Goal: Information Seeking & Learning: Learn about a topic

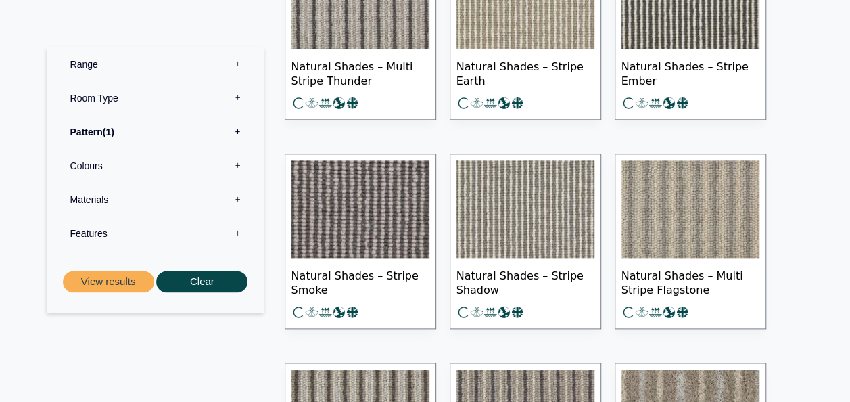
scroll to position [757, 0]
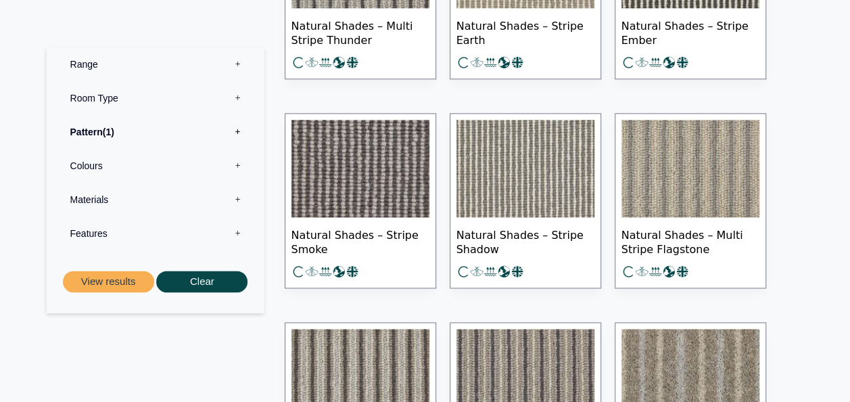
click at [372, 176] on img at bounding box center [360, 168] width 138 height 97
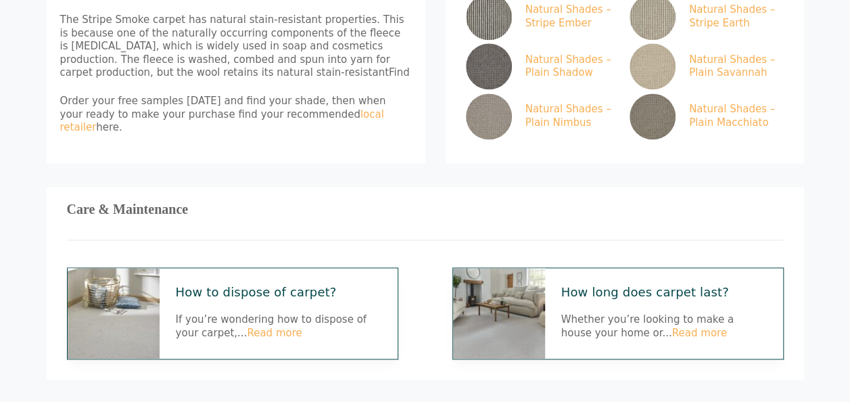
scroll to position [901, 0]
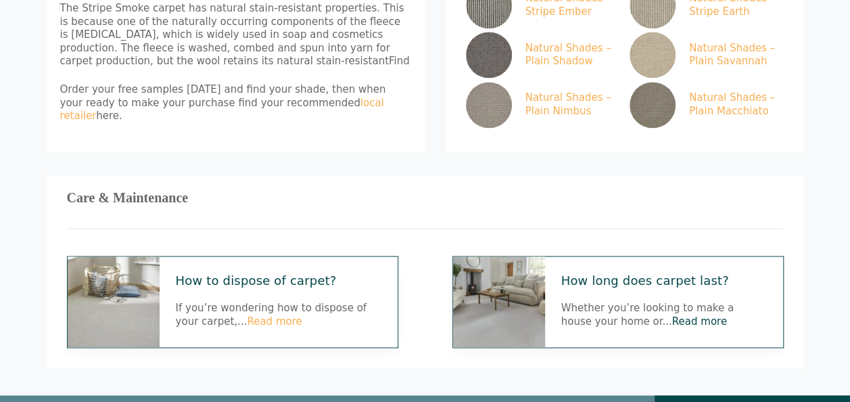
click at [672, 315] on link "Read more" at bounding box center [699, 321] width 55 height 12
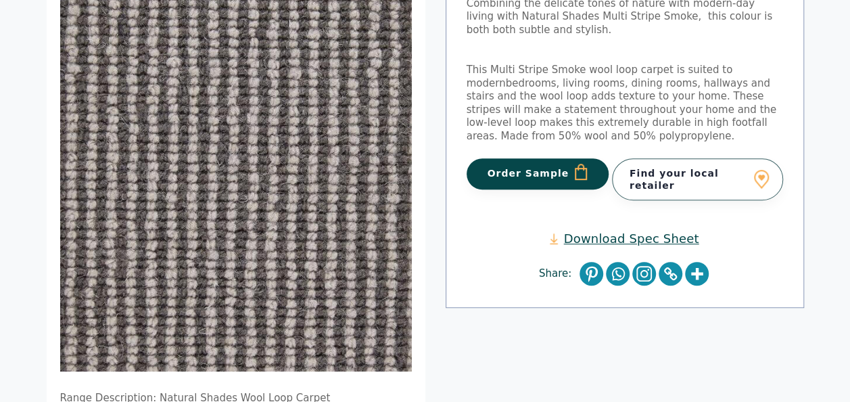
scroll to position [256, 0]
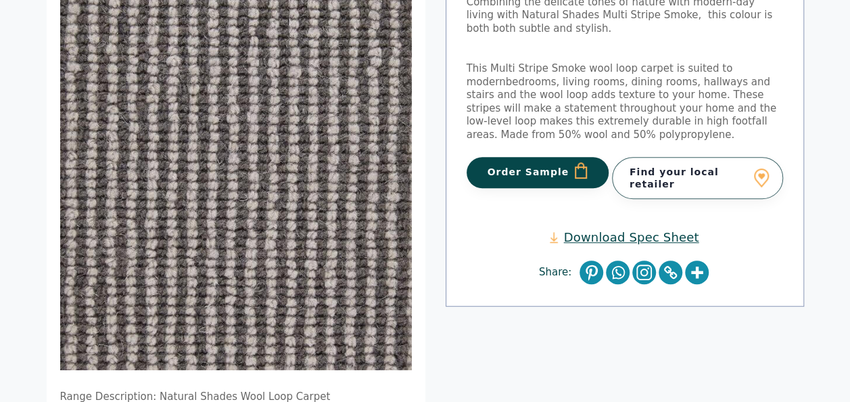
click at [687, 169] on link "Find your local retailer" at bounding box center [697, 178] width 171 height 42
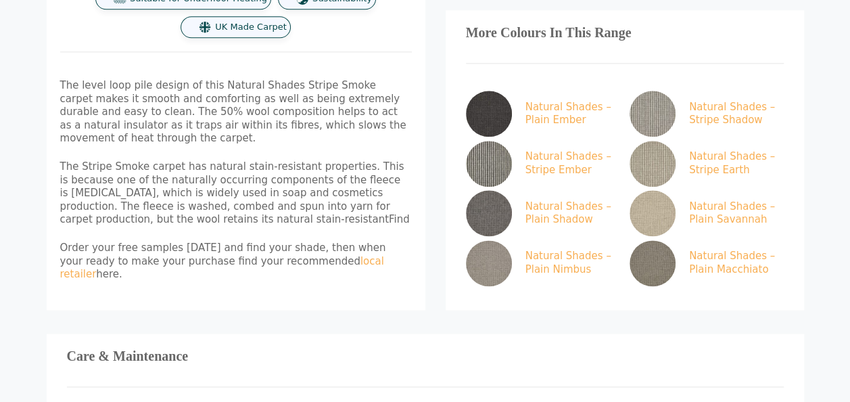
scroll to position [744, 0]
click at [500, 140] on img at bounding box center [489, 163] width 46 height 46
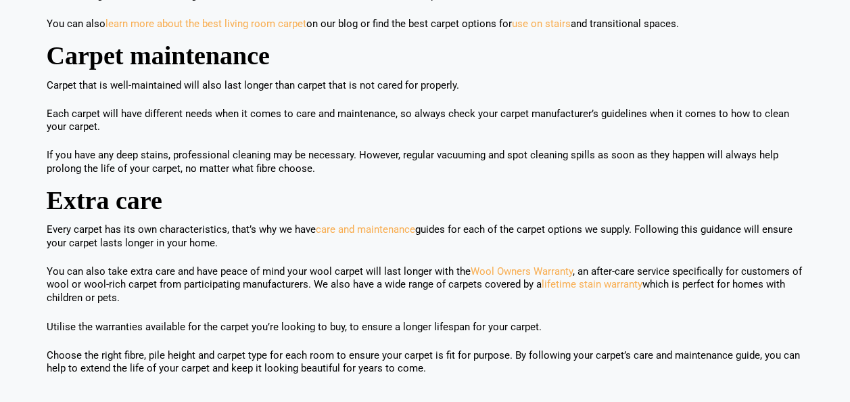
scroll to position [989, 0]
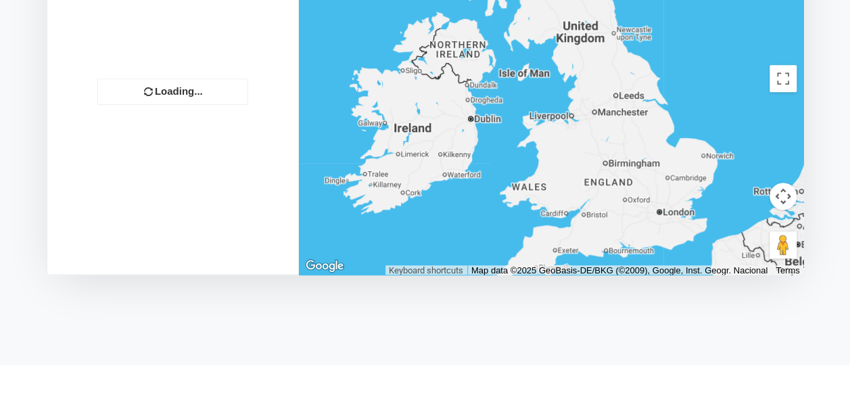
scroll to position [333, 0]
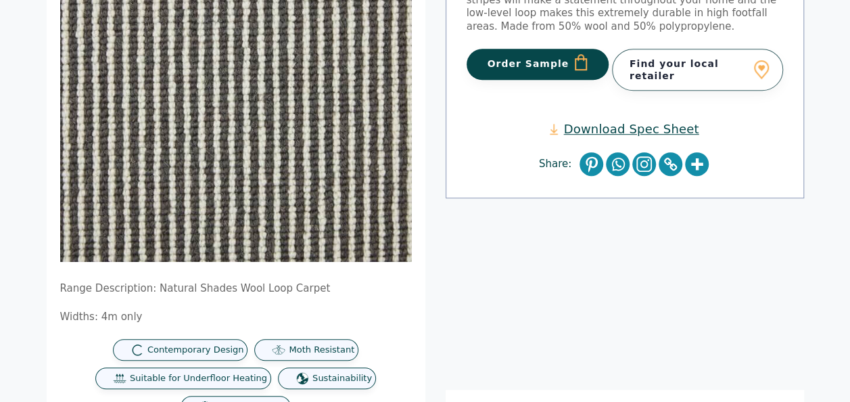
scroll to position [360, 0]
